Goal: Task Accomplishment & Management: Manage account settings

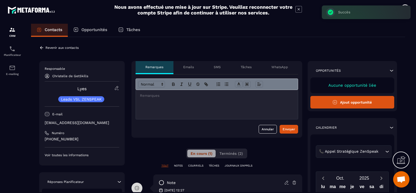
click at [48, 48] on p "Revenir aux contacts" at bounding box center [61, 48] width 33 height 4
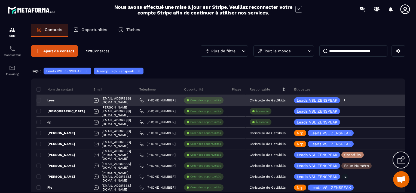
click at [346, 100] on icon at bounding box center [345, 100] width 2 height 2
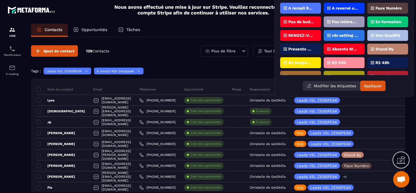
click at [330, 85] on button "Modifier les étiquettes" at bounding box center [331, 86] width 57 height 10
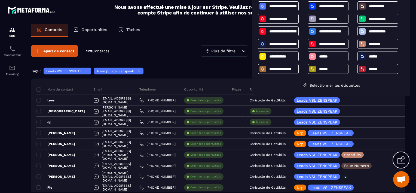
click at [279, 84] on div "Sélectionner les étiquettes" at bounding box center [331, 85] width 147 height 10
click at [228, 68] on div "Tags : Leads VSL ZENSPEAK A rempli Rdv Zenspeak" at bounding box center [218, 72] width 374 height 8
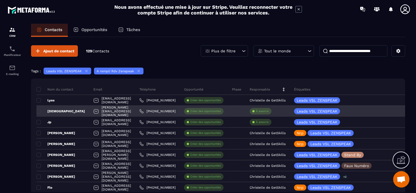
click at [272, 113] on div "À associe" at bounding box center [261, 111] width 22 height 7
click at [269, 110] on p "À associe" at bounding box center [262, 111] width 13 height 4
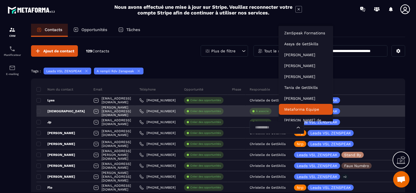
scroll to position [4, 0]
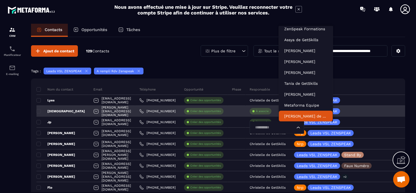
click at [288, 127] on input "Search for option" at bounding box center [274, 127] width 42 height 6
type input "***"
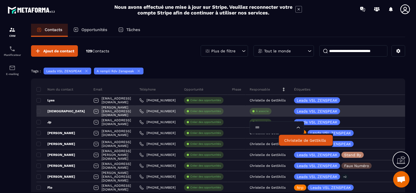
scroll to position [0, 0]
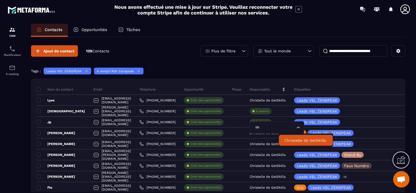
click at [290, 141] on p "Christelle de GetSkills" at bounding box center [305, 140] width 43 height 5
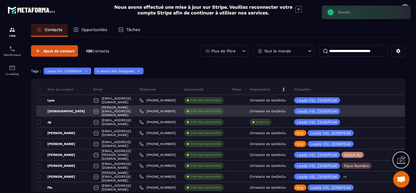
click at [66, 112] on div "[DEMOGRAPHIC_DATA]" at bounding box center [62, 111] width 53 height 11
